Goal: Find specific page/section: Find specific page/section

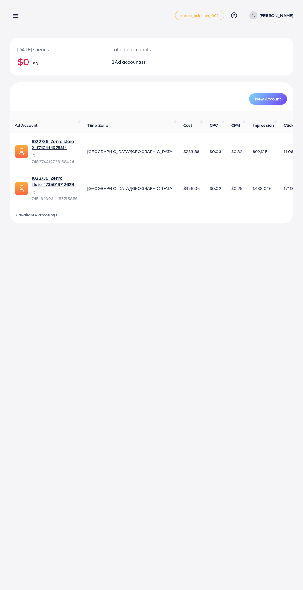
click at [18, 17] on icon at bounding box center [15, 16] width 6 height 6
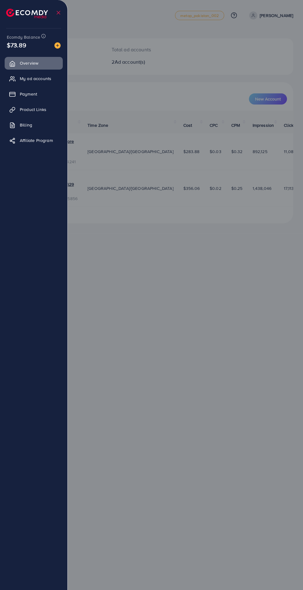
click at [23, 112] on span "Product Links" at bounding box center [33, 109] width 27 height 6
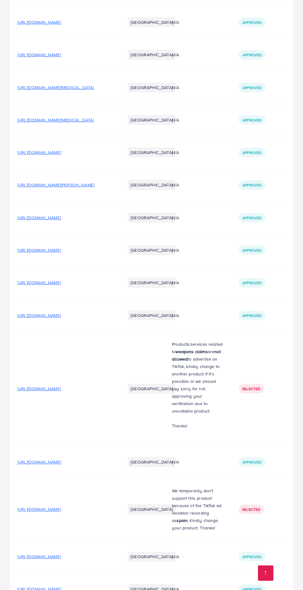
scroll to position [2885, 0]
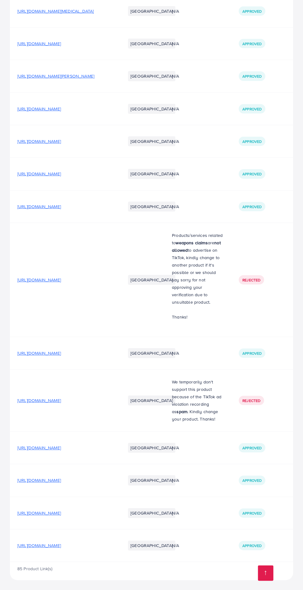
click at [49, 144] on span "[URL][DOMAIN_NAME]" at bounding box center [39, 141] width 44 height 6
